Goal: Find contact information: Find contact information

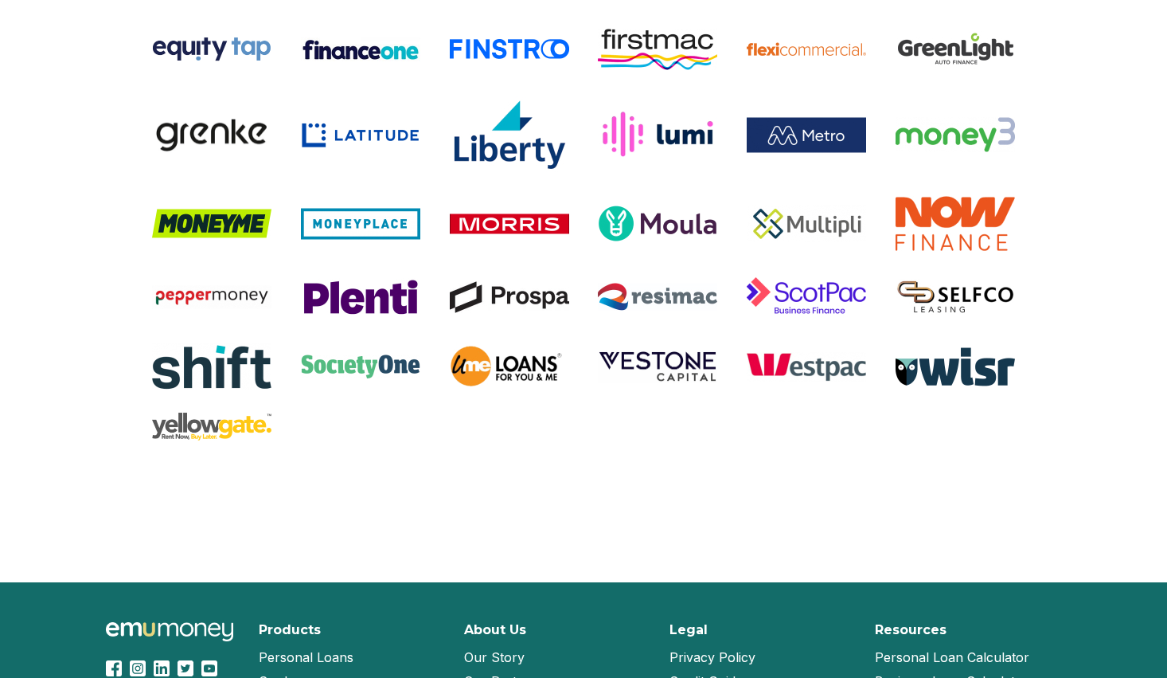
scroll to position [3413, 0]
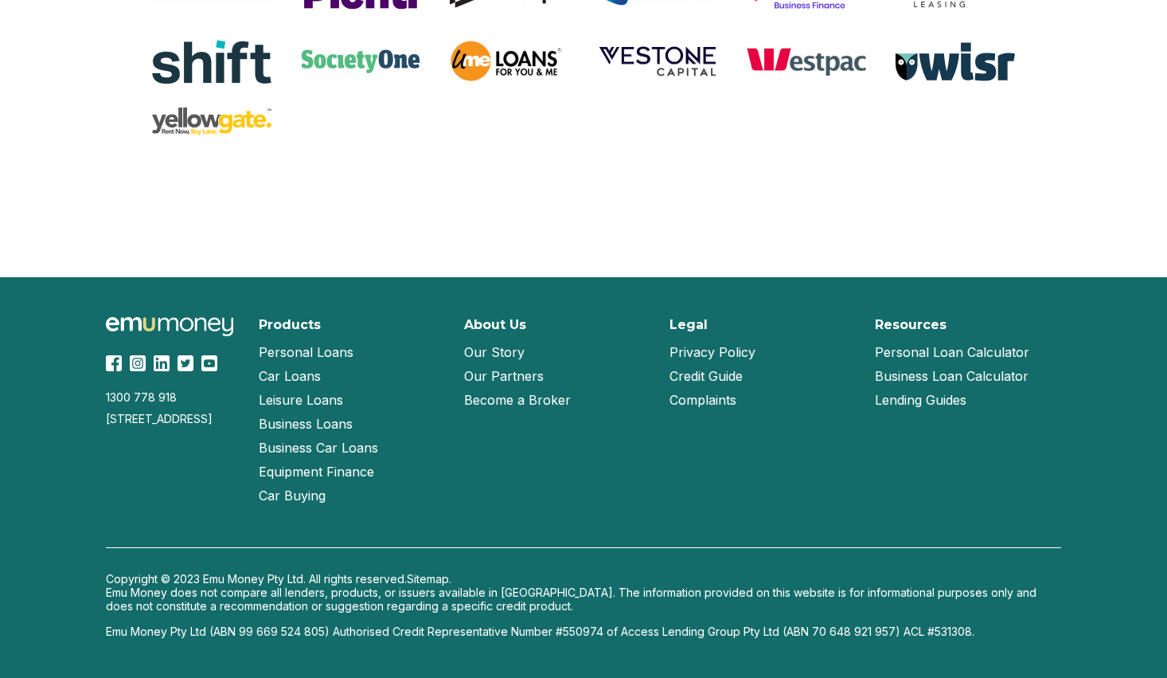
click at [503, 379] on link "Our Partners" at bounding box center [504, 376] width 80 height 24
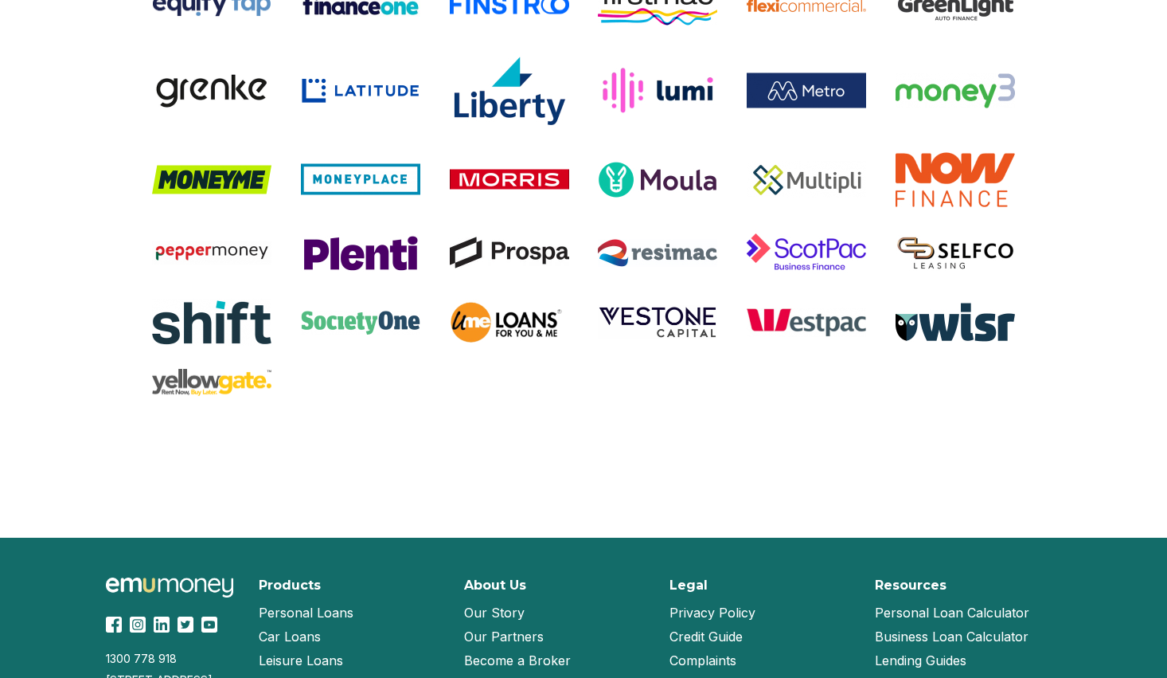
scroll to position [1500, 0]
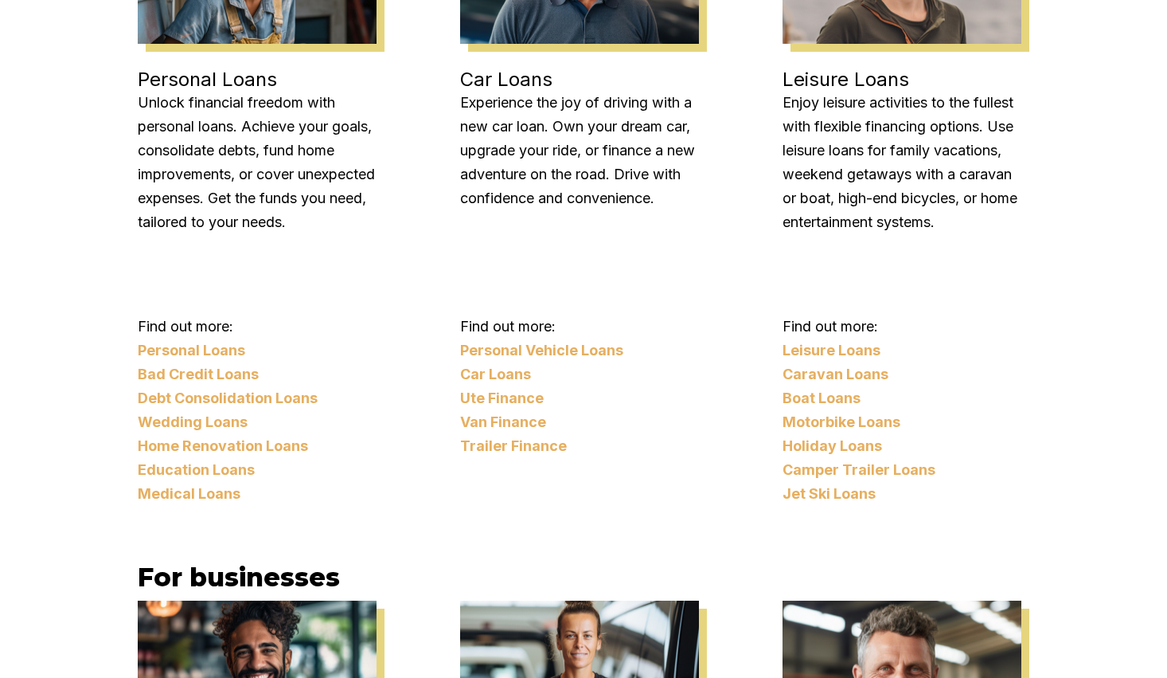
scroll to position [1263, 0]
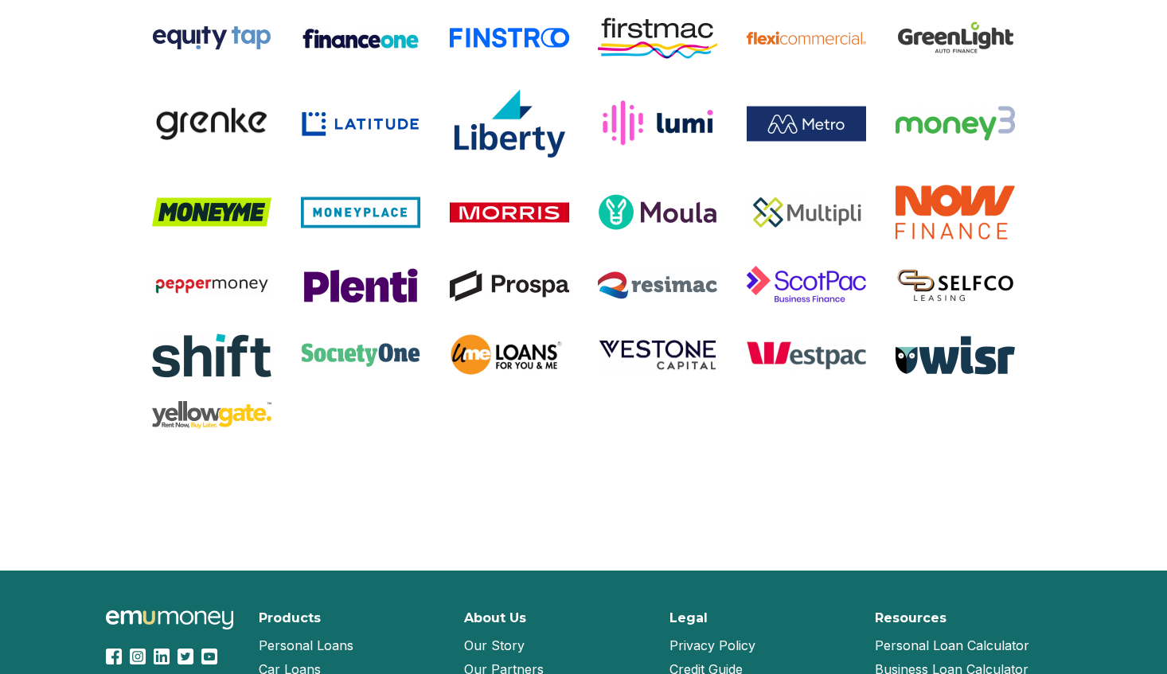
scroll to position [3416, 0]
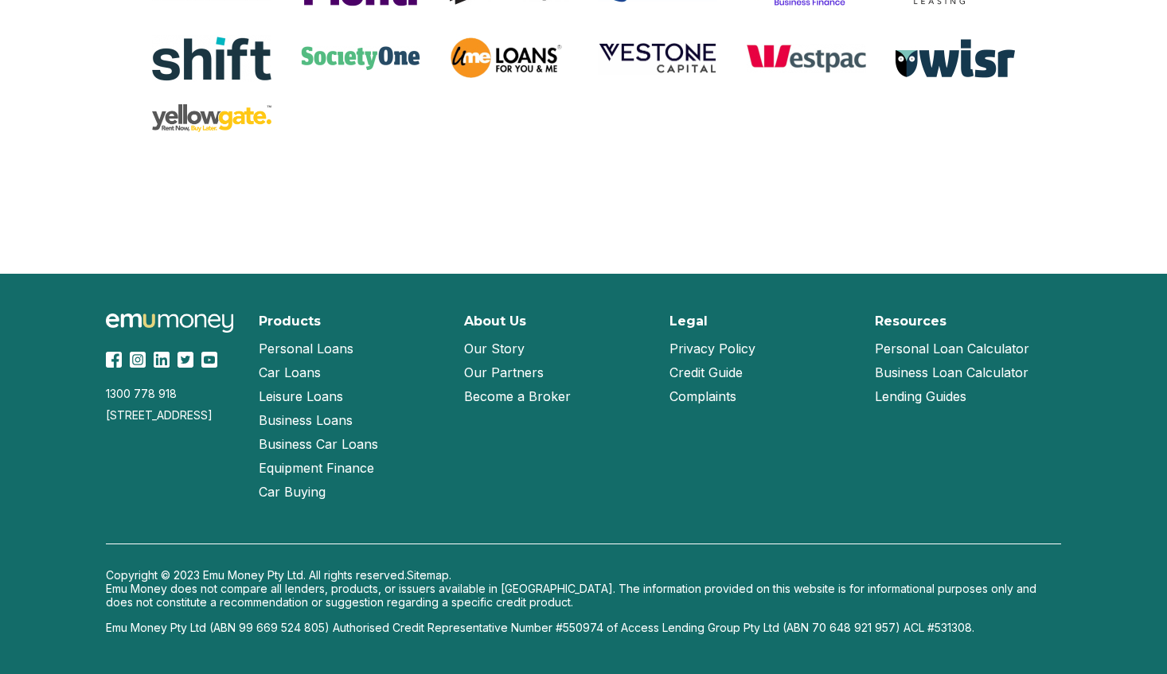
click at [502, 350] on link "Our Story" at bounding box center [494, 349] width 61 height 24
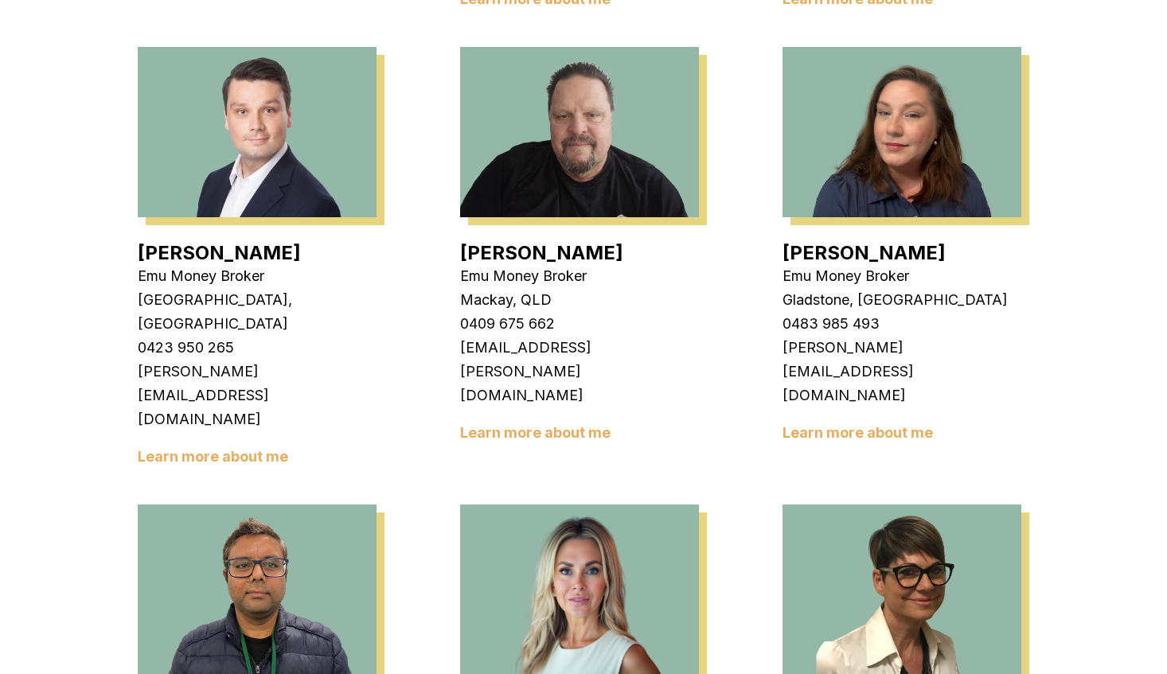
scroll to position [1513, 0]
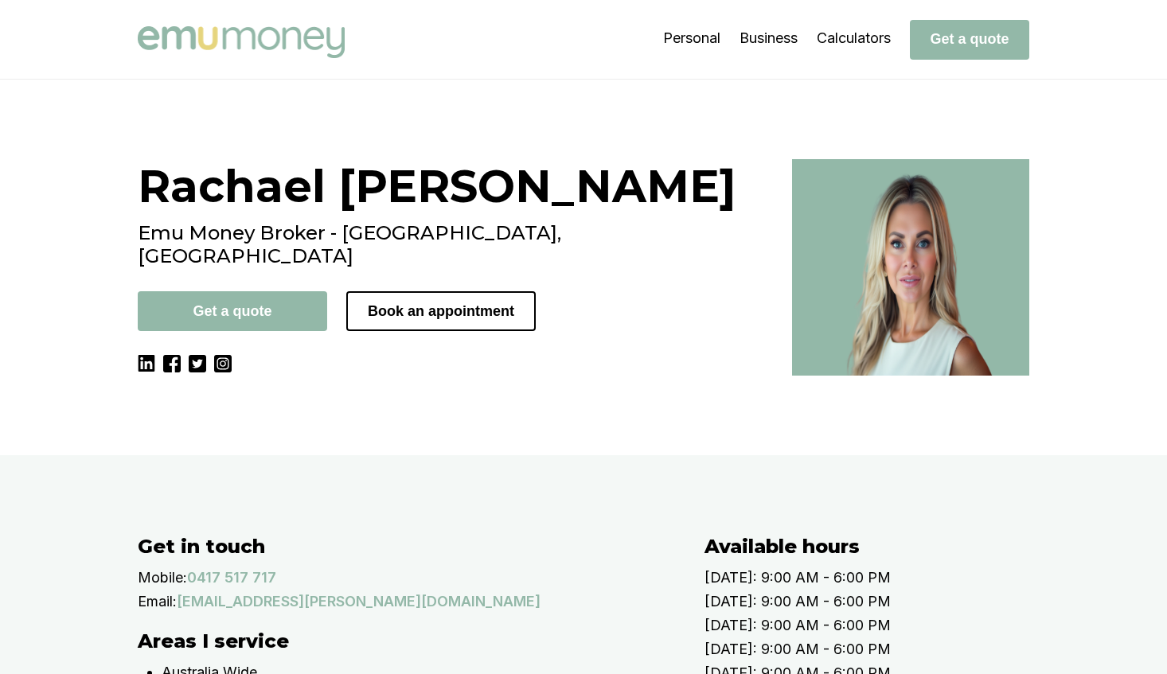
click at [293, 376] on div "[PERSON_NAME] Emu Money Broker - [GEOGRAPHIC_DATA], [GEOGRAPHIC_DATA] Get a quo…" at bounding box center [455, 267] width 635 height 217
click at [202, 455] on div "[PERSON_NAME] Emu Money Broker - [GEOGRAPHIC_DATA], [GEOGRAPHIC_DATA] Get a quo…" at bounding box center [583, 268] width 1167 height 376
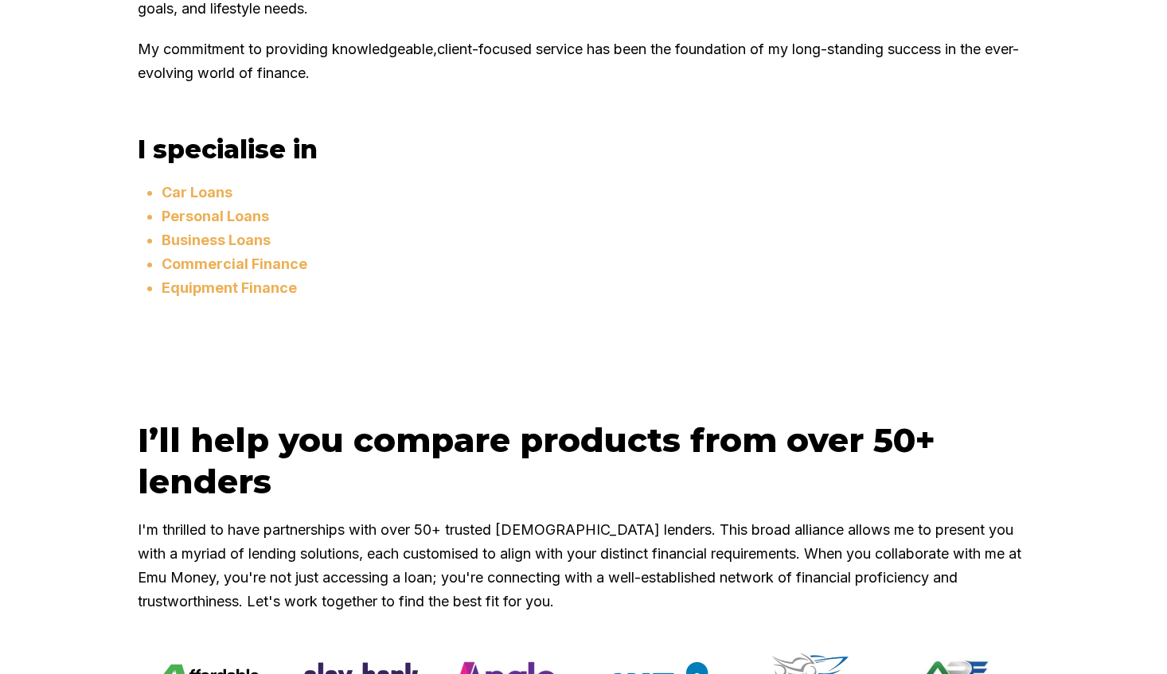
scroll to position [1115, 0]
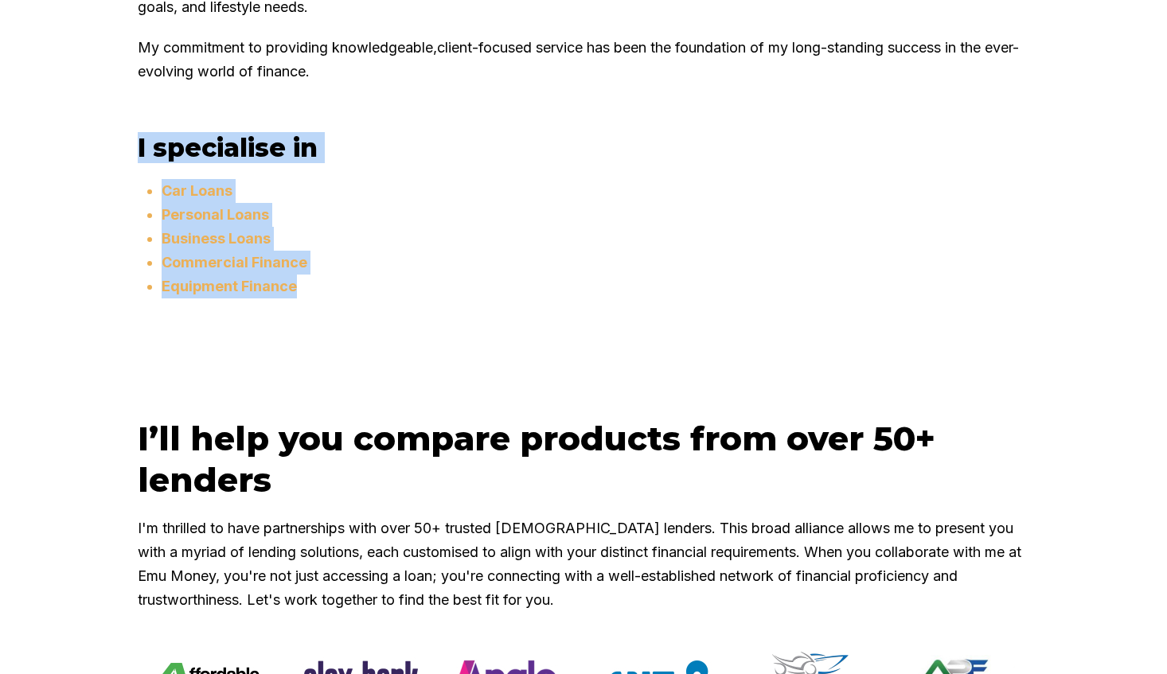
drag, startPoint x: 392, startPoint y: 400, endPoint x: 124, endPoint y: 248, distance: 307.7
click at [124, 248] on div "About Me With over 25 years of experience in the finance industry, I have built…" at bounding box center [583, 61] width 955 height 553
click at [568, 227] on li "Personal Loans" at bounding box center [596, 215] width 868 height 24
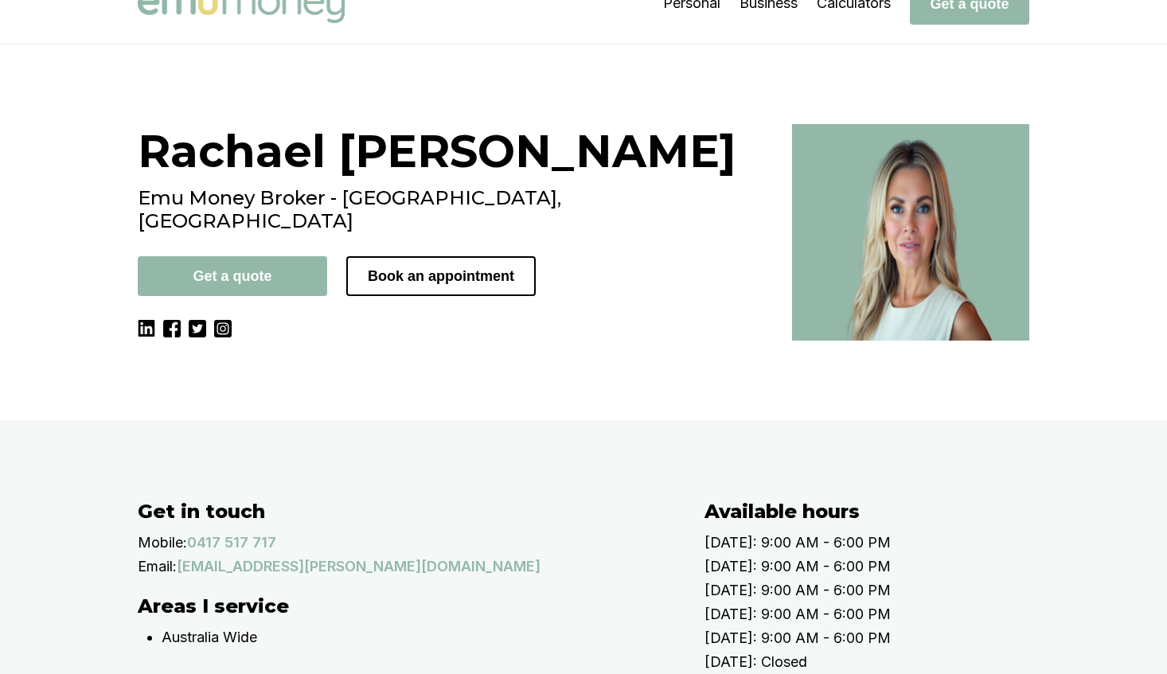
scroll to position [0, 0]
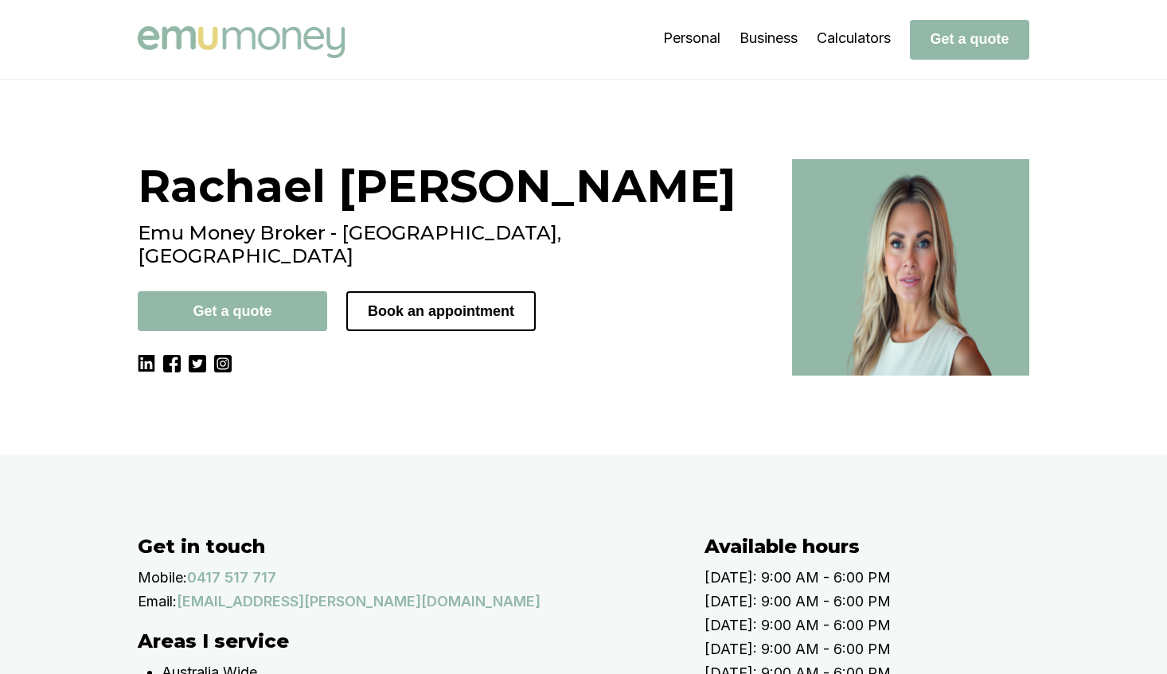
click at [185, 455] on div "Rachael Connors Emu Money Broker - Brisbane, QLD Get a quote Book an appointment" at bounding box center [583, 268] width 1167 height 376
